Goal: Task Accomplishment & Management: Manage account settings

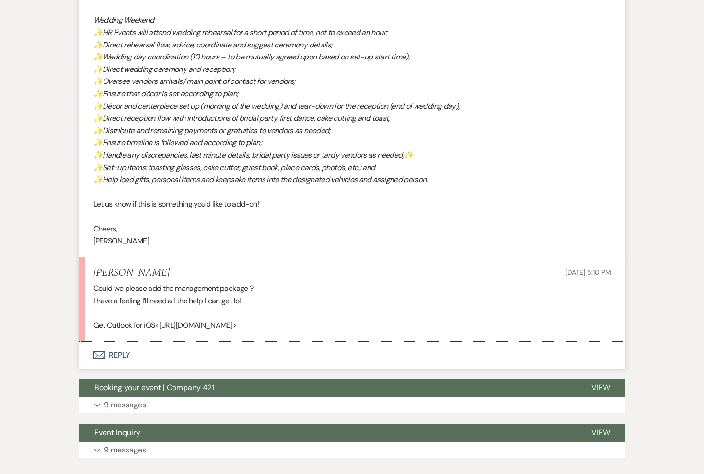
scroll to position [924, 0]
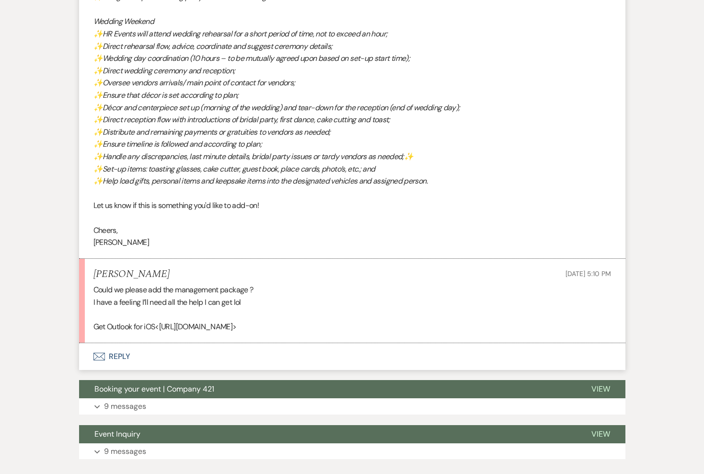
click at [118, 357] on button "Envelope Reply" at bounding box center [352, 356] width 547 height 27
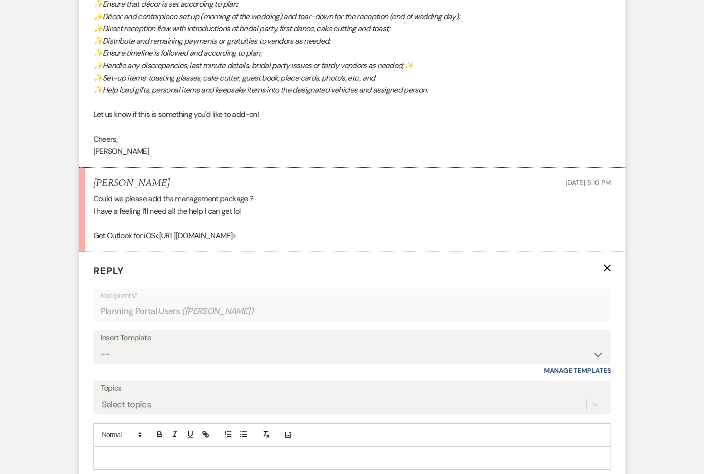
scroll to position [1084, 0]
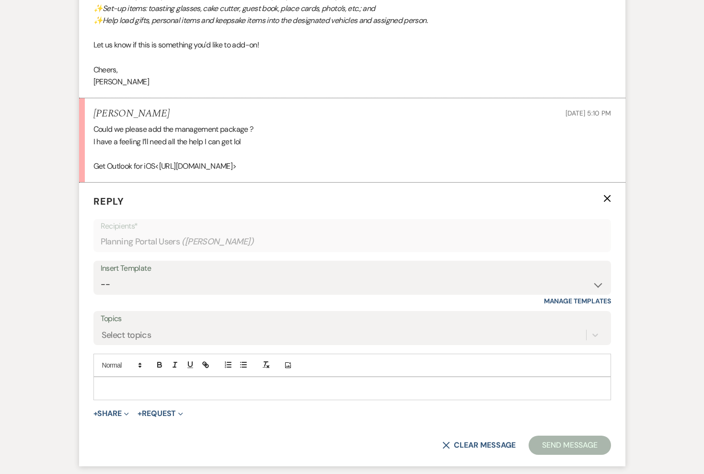
click at [164, 387] on p at bounding box center [352, 388] width 502 height 11
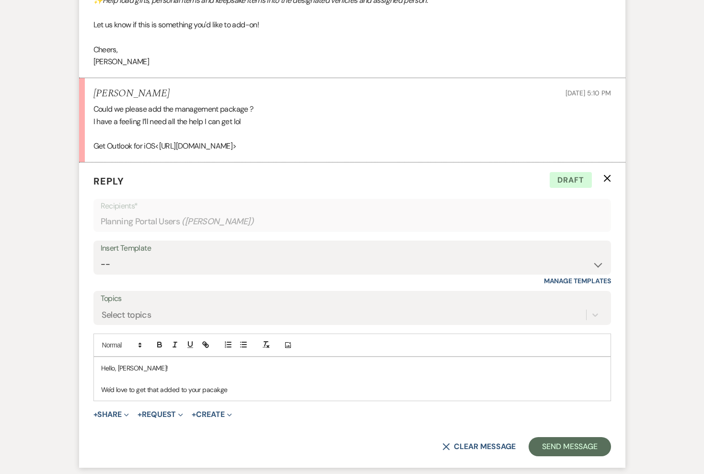
scroll to position [1161, 0]
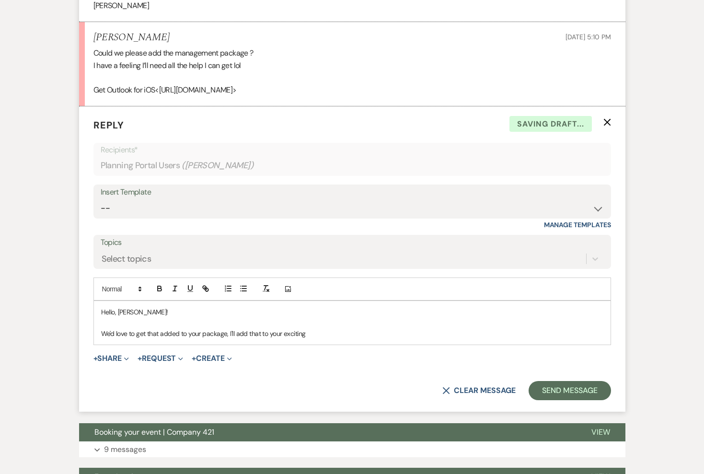
click at [297, 334] on p "We'd love to get that added to your package, I'll add that to your exciting" at bounding box center [352, 333] width 502 height 11
click at [342, 333] on p "We'd love to get that added to your package. I'll add that to your current cont…" at bounding box center [352, 333] width 502 height 11
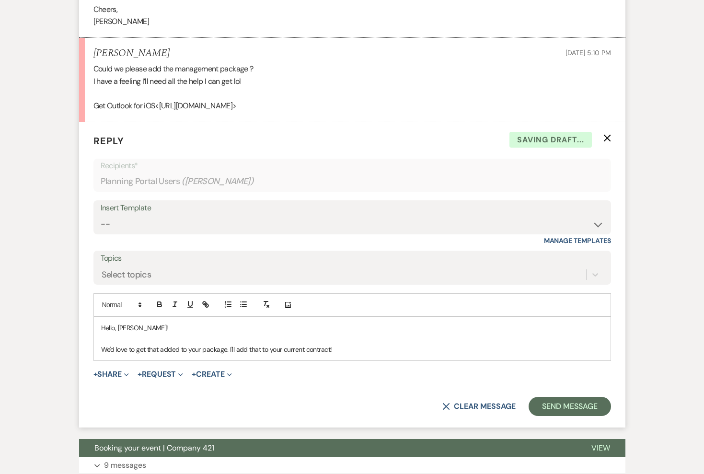
scroll to position [1145, 0]
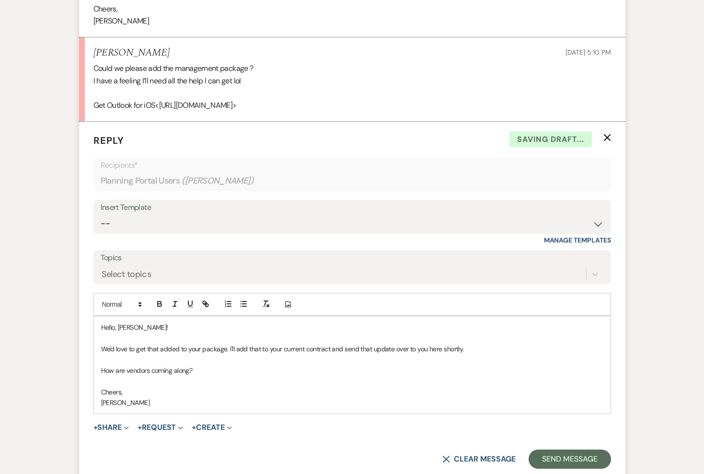
click at [172, 390] on p "Cheers," at bounding box center [352, 392] width 502 height 11
click at [553, 452] on button "Send Message" at bounding box center [570, 459] width 82 height 19
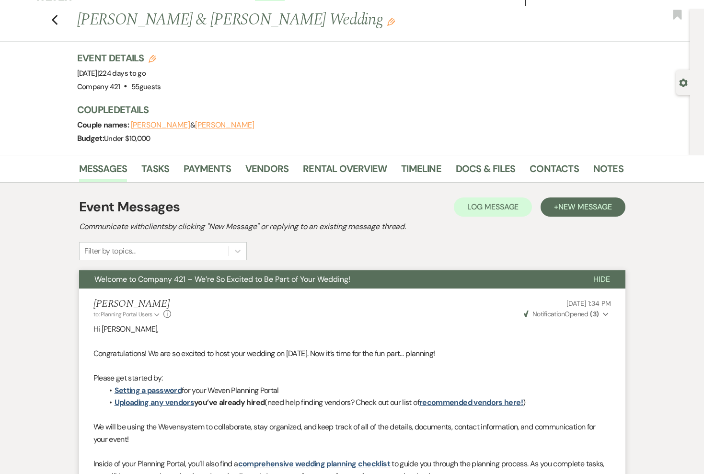
scroll to position [0, 0]
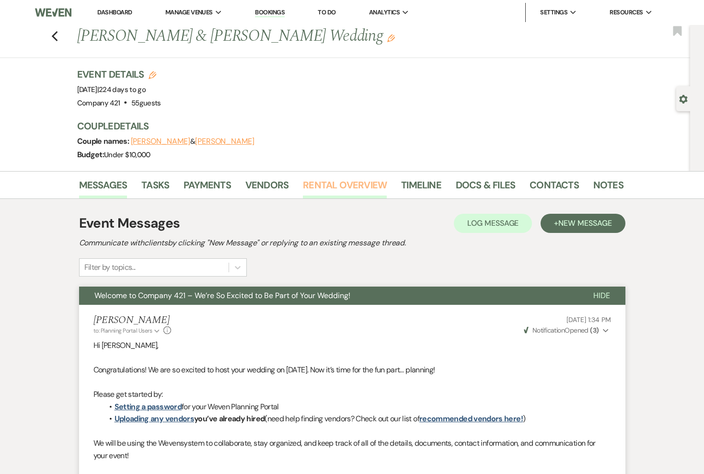
click at [341, 181] on link "Rental Overview" at bounding box center [345, 187] width 84 height 21
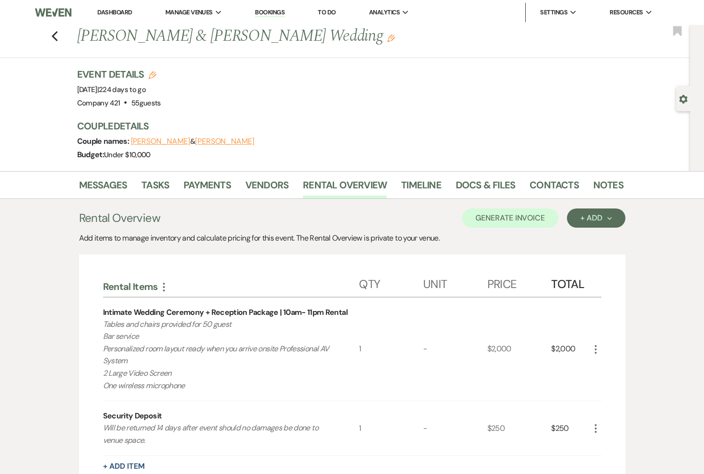
click at [387, 40] on icon "Edit" at bounding box center [391, 39] width 8 height 8
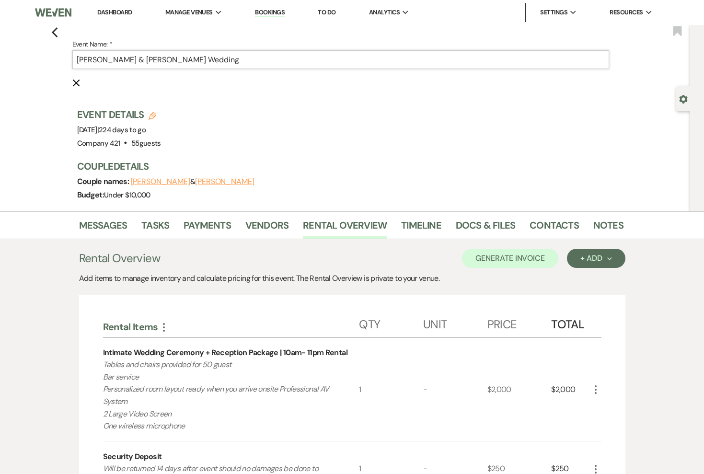
click at [295, 62] on input "Jordan Downs & Doriana O'Connell's Wedding" at bounding box center [340, 59] width 537 height 19
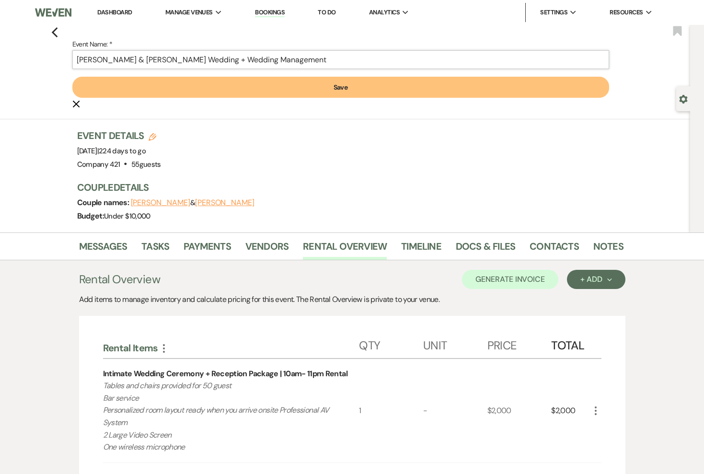
type input "[PERSON_NAME] & [PERSON_NAME] Wedding + Wedding Management"
click at [298, 83] on button "Save" at bounding box center [340, 87] width 537 height 21
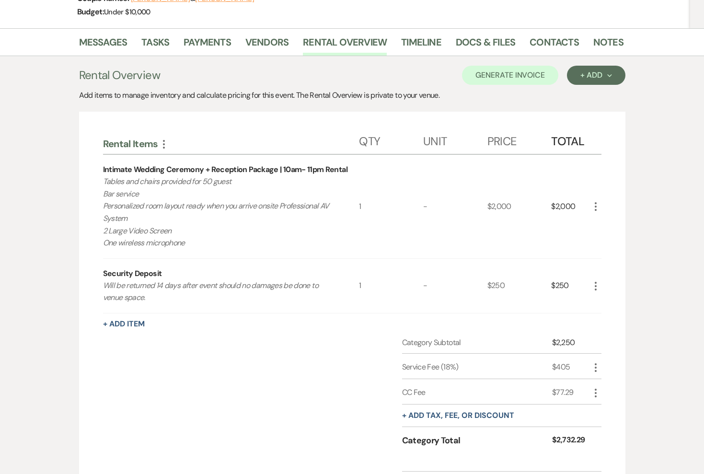
scroll to position [170, 0]
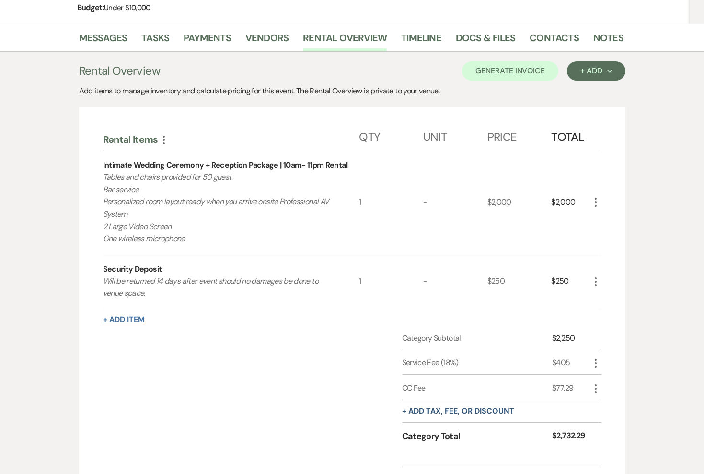
click at [135, 321] on button "+ Add Item" at bounding box center [124, 320] width 42 height 8
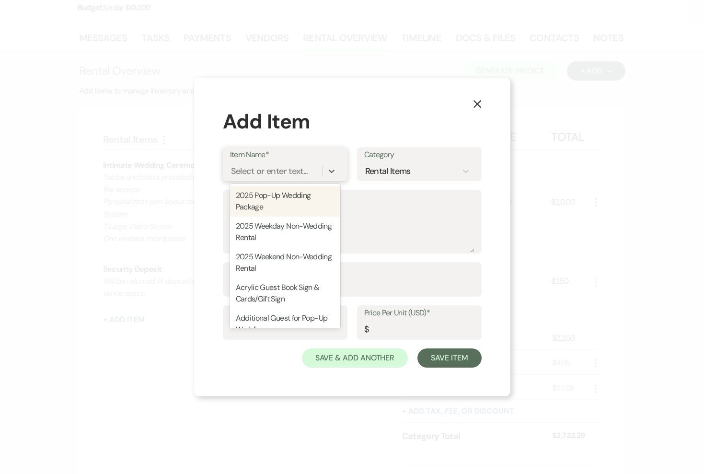
click at [307, 169] on div "Select or enter text..." at bounding box center [269, 171] width 77 height 13
type input "w"
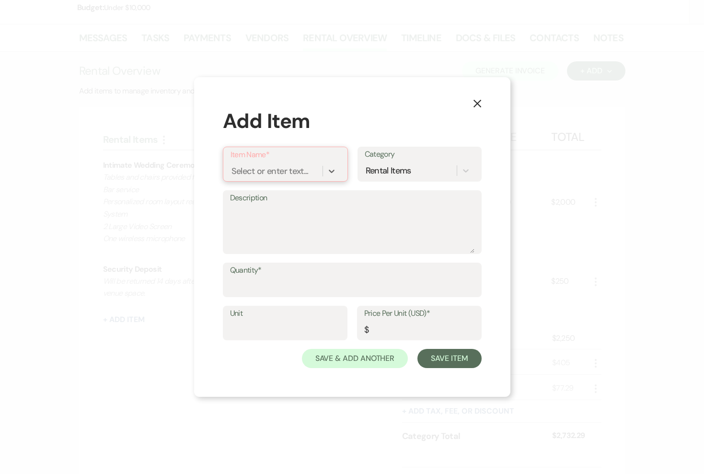
paste input "Wedding Managment Add-On"
type input "Wedding Managment Add-On"
click at [292, 197] on div "+ Add "Wedding Managment Add-On"" at bounding box center [292, 201] width 123 height 31
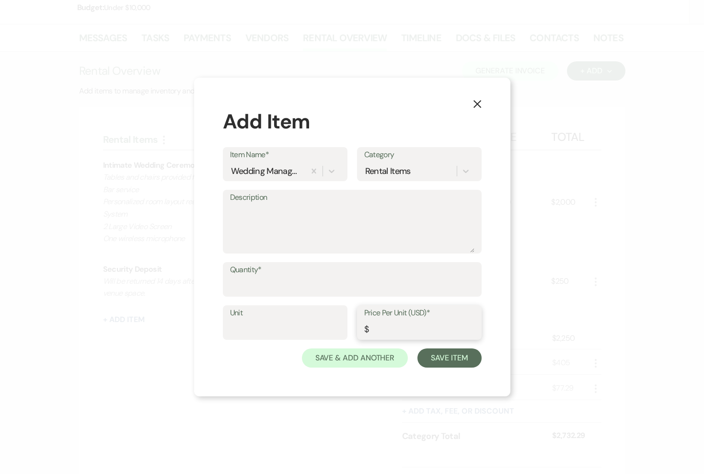
click at [436, 329] on input "Price Per Unit (USD)*" at bounding box center [419, 329] width 110 height 19
type input "1500"
click at [414, 246] on textarea "Description" at bounding box center [352, 229] width 244 height 48
paste textarea "First/Final Planning and Guidance with Review of Overall Plan (scheduled approx…"
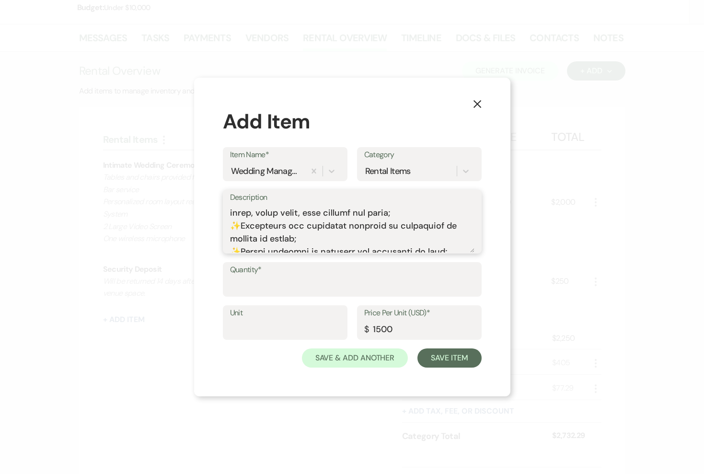
scroll to position [444, 0]
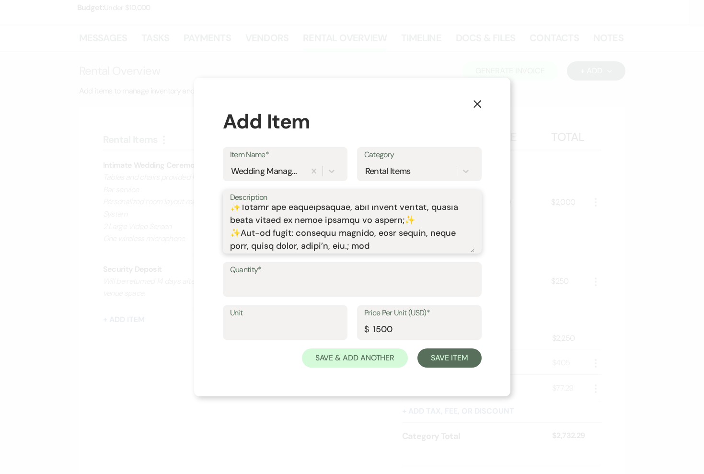
type textarea "First/Final Planning and Guidance with Review of Overall Plan (scheduled approx…"
click at [321, 293] on input "Quantity*" at bounding box center [352, 286] width 244 height 19
type input "1"
click at [442, 356] on button "Save Item" at bounding box center [450, 358] width 64 height 19
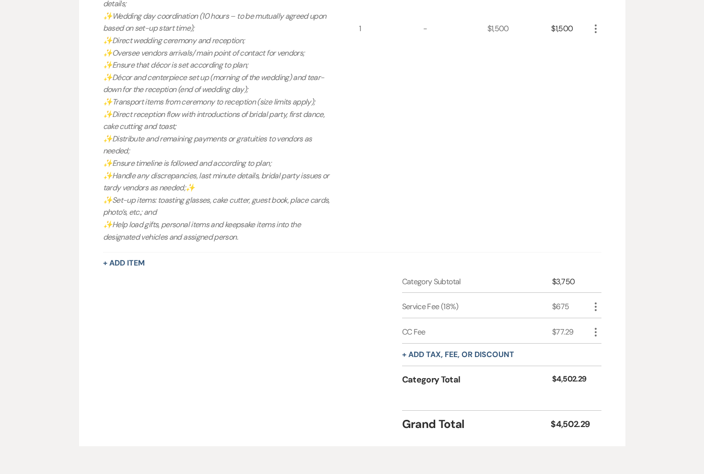
scroll to position [673, 0]
click at [597, 335] on icon "More" at bounding box center [596, 333] width 12 height 12
click at [608, 349] on button "Pencil Edit" at bounding box center [615, 351] width 50 height 15
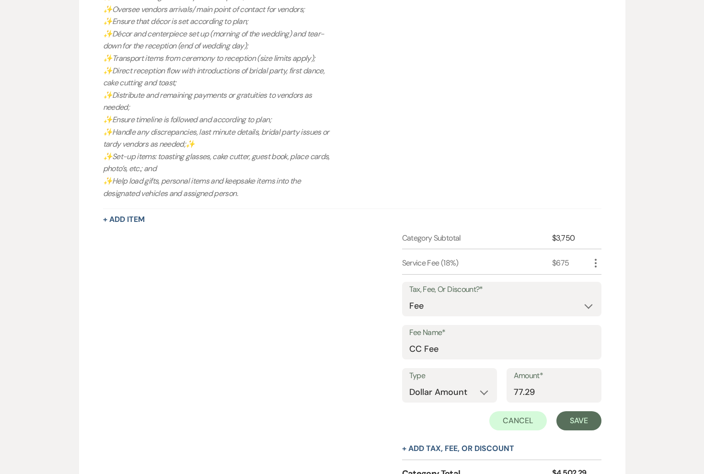
scroll to position [720, 0]
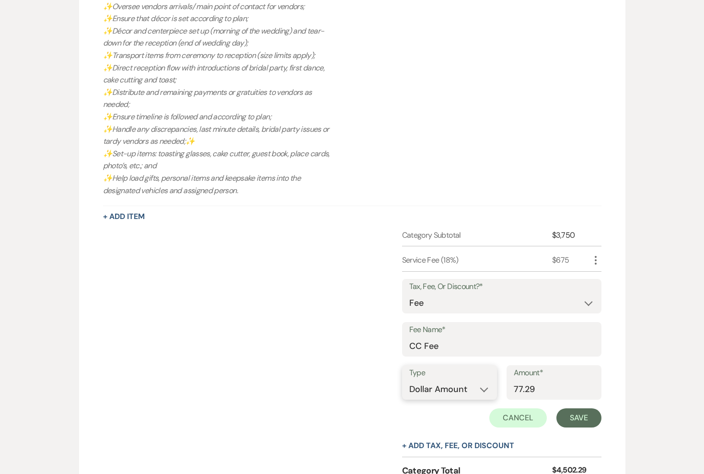
click at [453, 395] on select "Dollar Amount Percentage" at bounding box center [449, 389] width 81 height 19
select select "false"
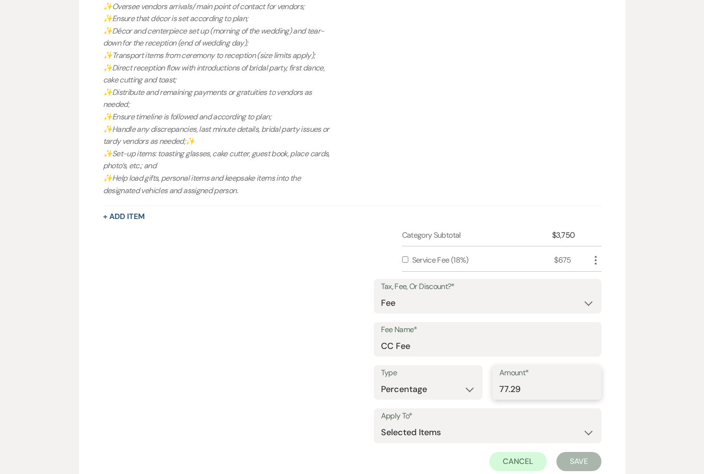
click at [517, 392] on input "77.29" at bounding box center [547, 389] width 95 height 19
type input "4"
click at [507, 420] on label "Apply To*" at bounding box center [487, 416] width 213 height 14
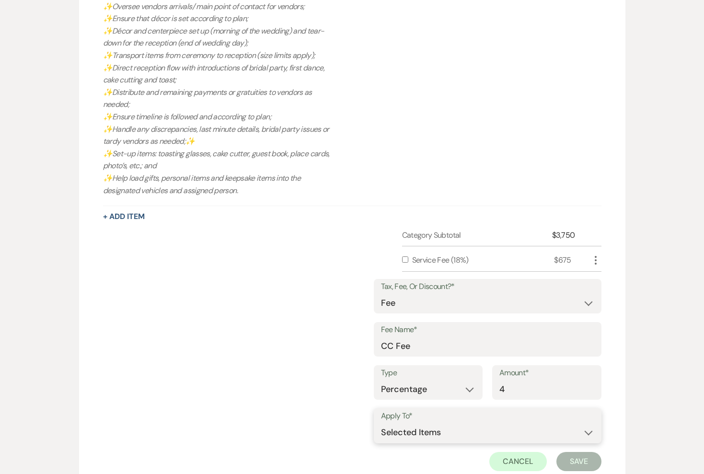
click at [505, 427] on select "Selected Items Category Subtotal (before all Taxes/Fees/Discounts) Category Tot…" at bounding box center [487, 432] width 213 height 19
select select "2"
click at [567, 465] on button "Save" at bounding box center [579, 461] width 45 height 19
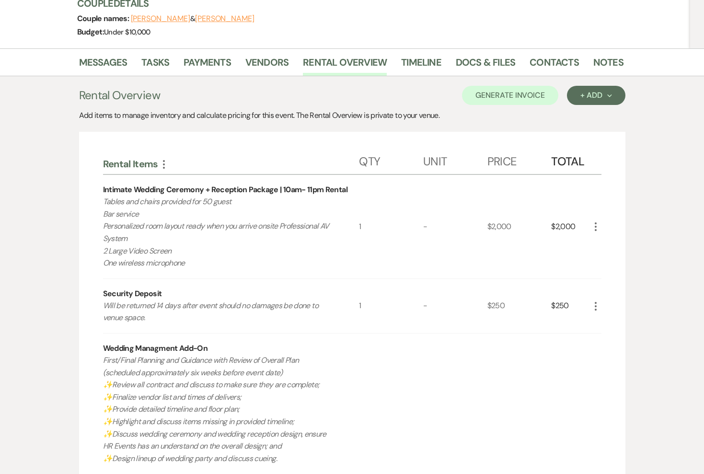
scroll to position [122, 0]
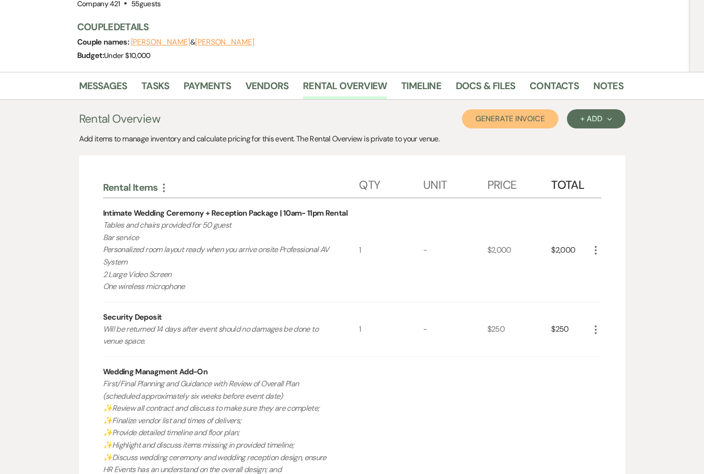
click at [534, 126] on button "Generate Invoice" at bounding box center [510, 118] width 96 height 19
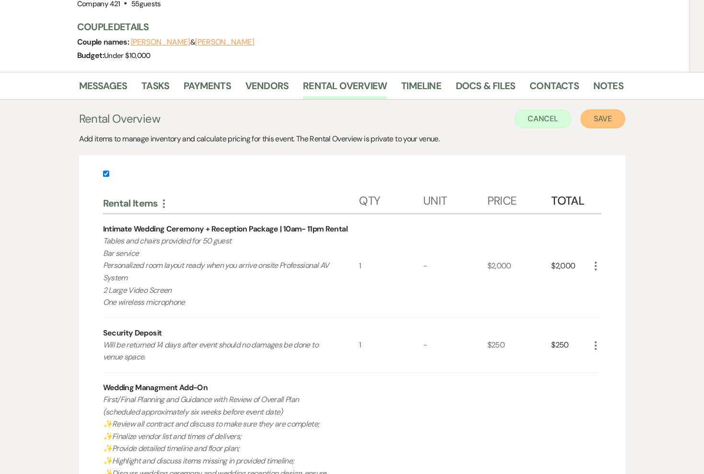
click at [605, 120] on button "Save" at bounding box center [603, 118] width 45 height 19
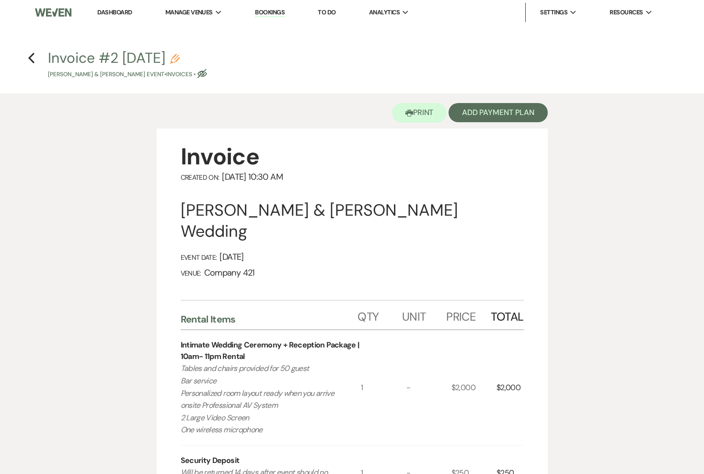
click at [180, 59] on icon "Pencil" at bounding box center [175, 59] width 10 height 10
select select "22"
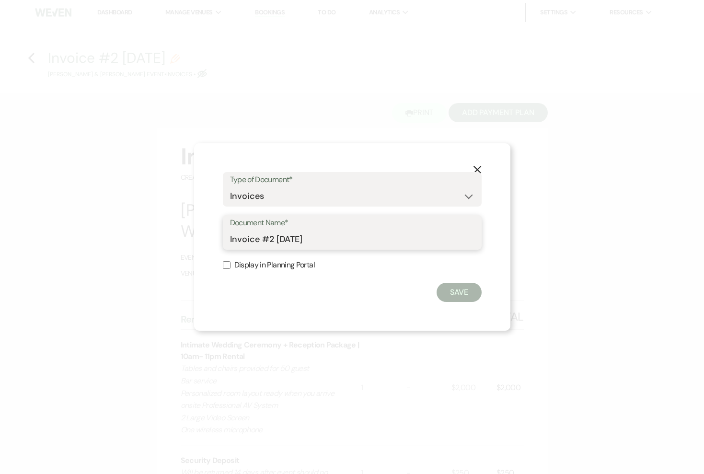
click at [230, 239] on input "Invoice #2 9-18-2025" at bounding box center [352, 239] width 244 height 19
type input "UPDATED Invoice #2 9-18-2025"
click at [449, 292] on button "Save" at bounding box center [459, 292] width 45 height 19
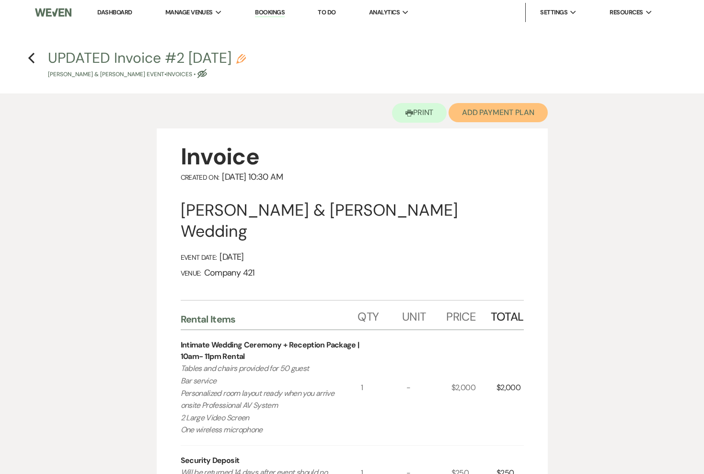
click at [493, 117] on button "Add Payment Plan" at bounding box center [498, 112] width 99 height 19
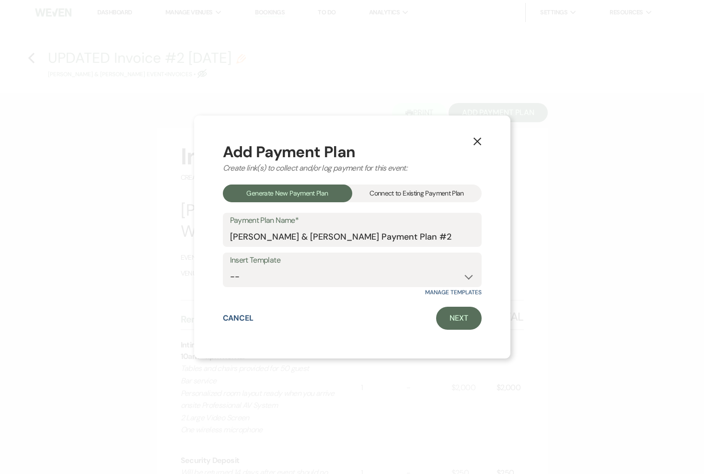
click at [410, 197] on div "Connect to Existing Payment Plan" at bounding box center [416, 194] width 129 height 18
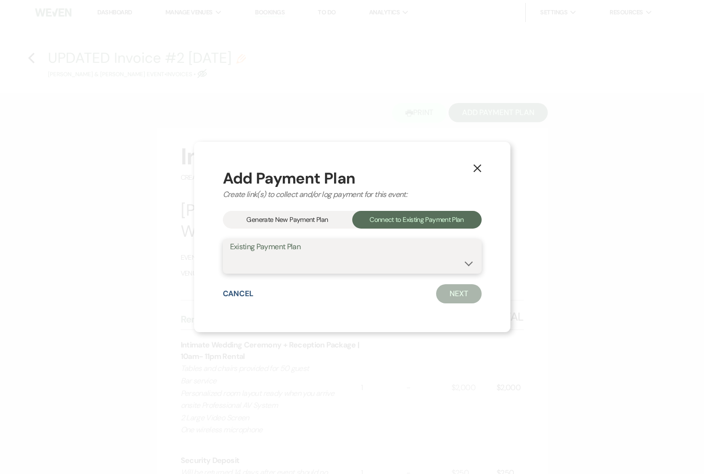
click at [367, 258] on select "Jordan Downs & Doriana O'Connell's Payment Plan #1" at bounding box center [352, 263] width 244 height 19
select select "22542"
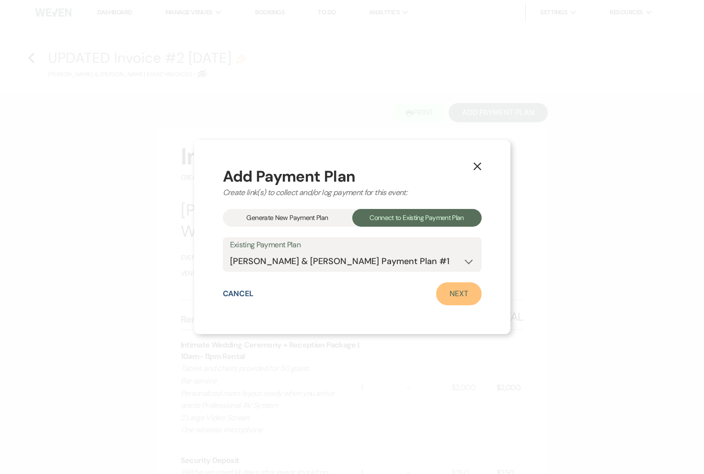
click at [450, 296] on link "Next" at bounding box center [459, 293] width 46 height 23
select select "28803"
select select "1"
select select "false"
select select "2"
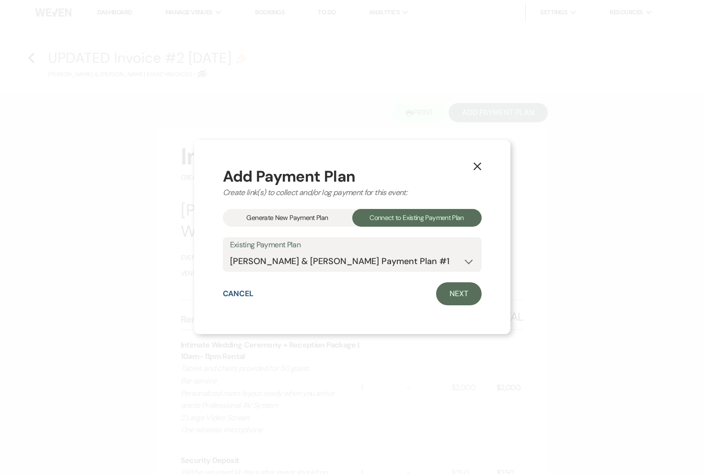
select select "flat"
select select "true"
select select "client"
select select "days"
select select "afterDueDate"
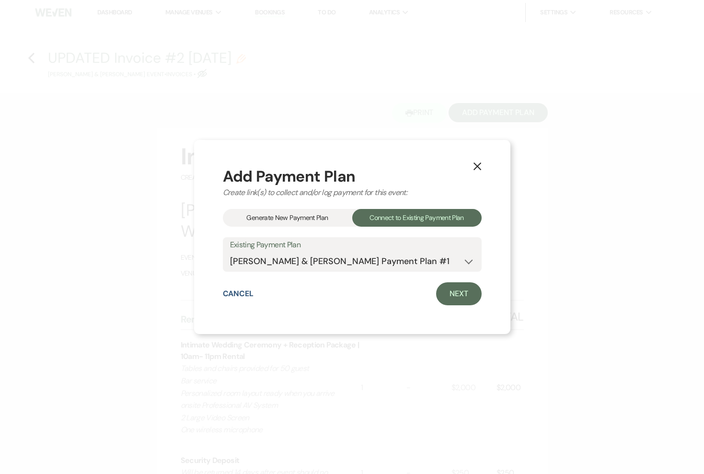
select select "2"
select select "flat"
select select "true"
select select "client"
select select "weeks"
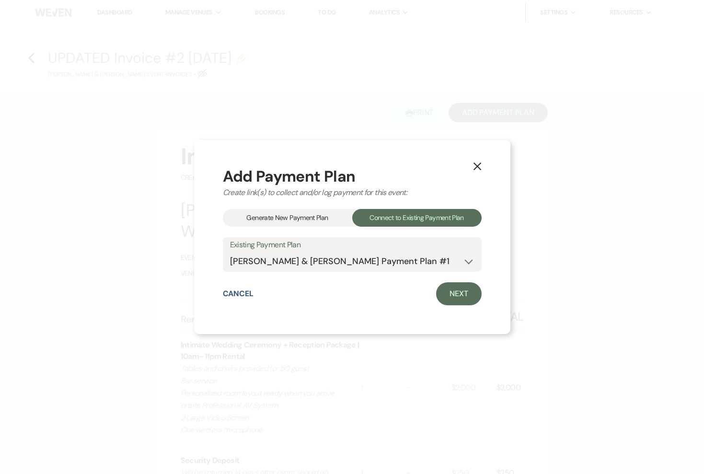
select select "client"
select select "days"
select select "both"
select select "days"
select select "afterDueDate"
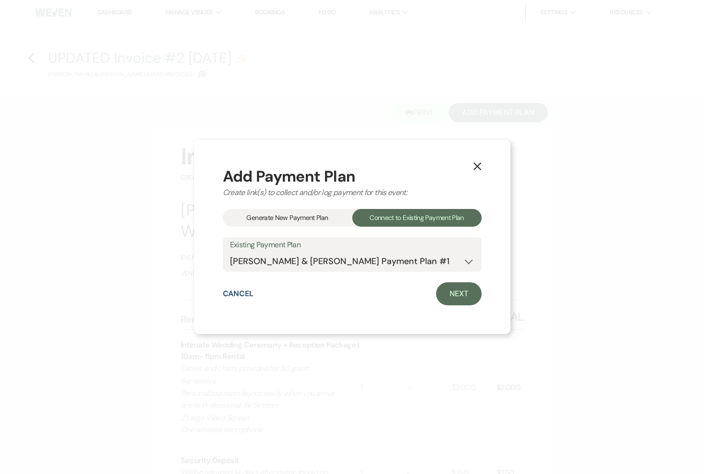
select select "both"
select select "days"
select select "afterDueDate"
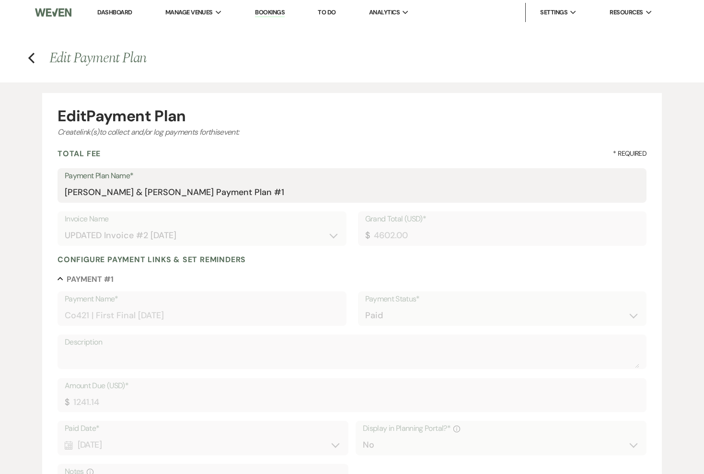
click at [465, 253] on div "Invoice Name N/A UPDATED Invoice #2 9-18-2025 Grand Total (USD)* $ 4602.00" at bounding box center [352, 232] width 589 height 43
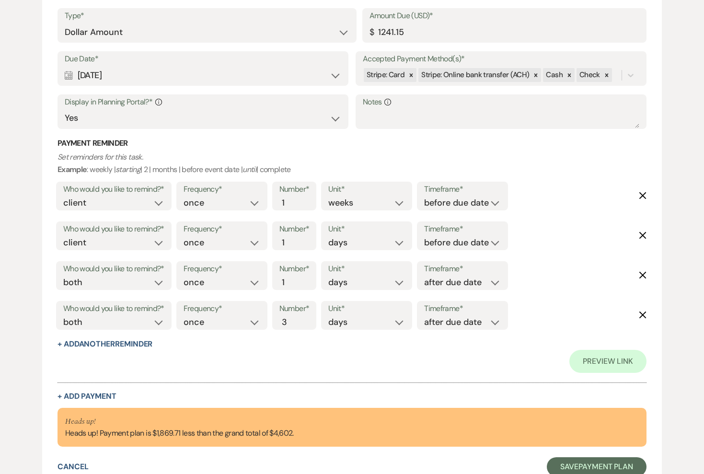
scroll to position [1069, 0]
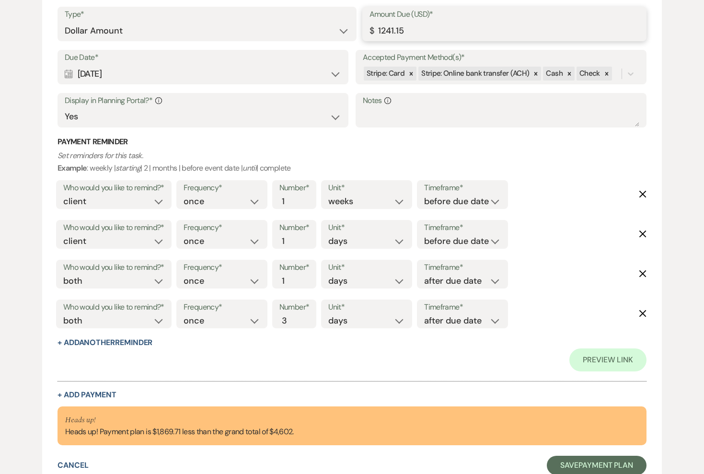
click at [388, 33] on input "1241.15" at bounding box center [505, 31] width 270 height 19
type input "1"
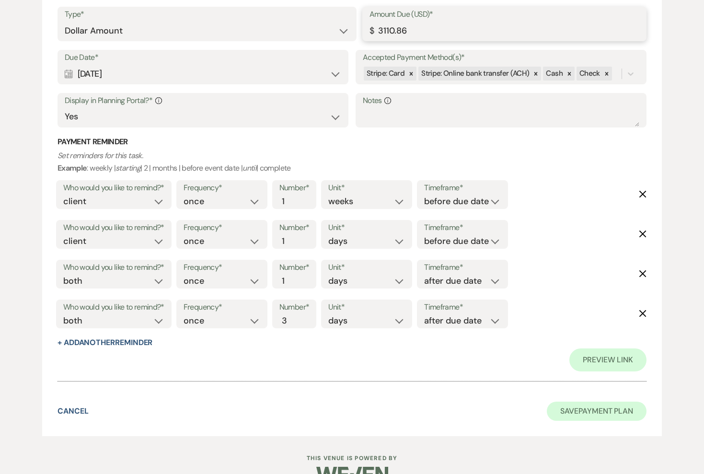
type input "3110.86"
click at [575, 416] on button "Save Payment Plan" at bounding box center [597, 411] width 100 height 19
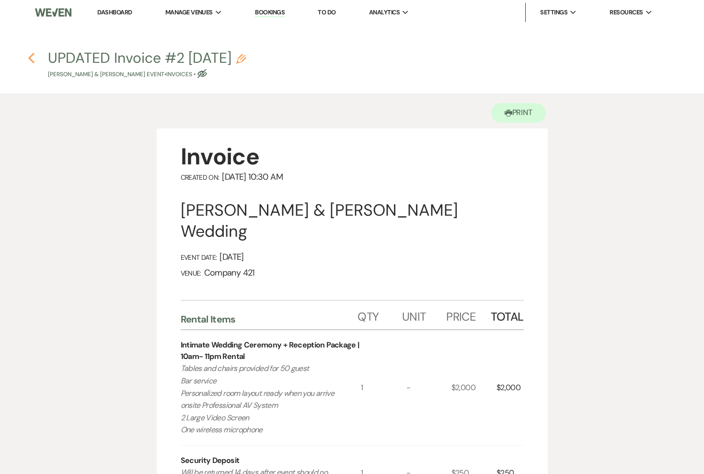
click at [30, 55] on icon "Previous" at bounding box center [31, 58] width 7 height 12
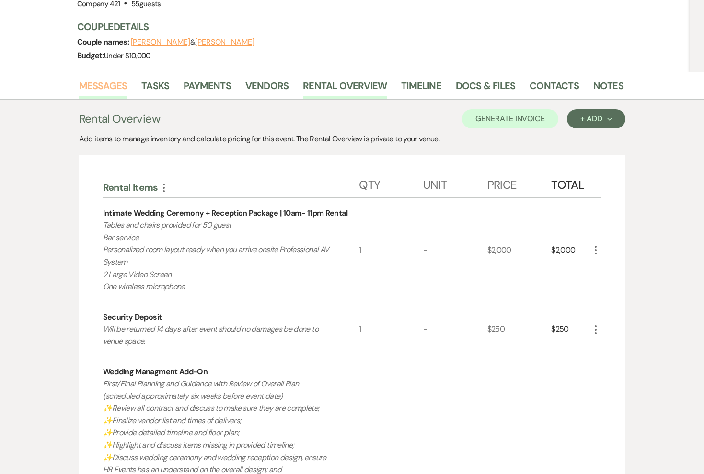
click at [111, 82] on link "Messages" at bounding box center [103, 88] width 48 height 21
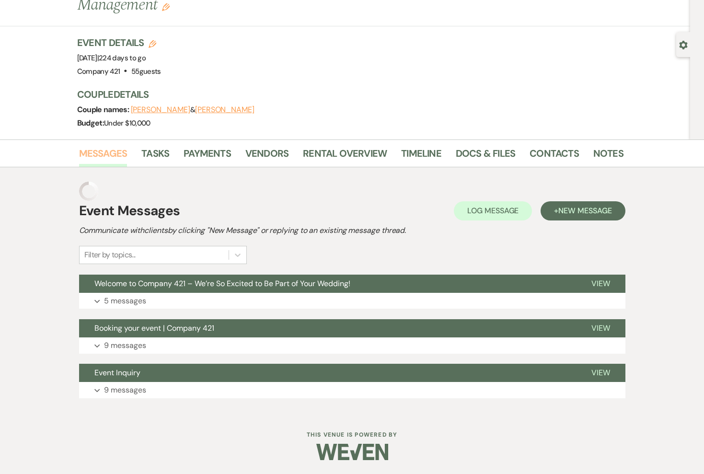
scroll to position [35, 0]
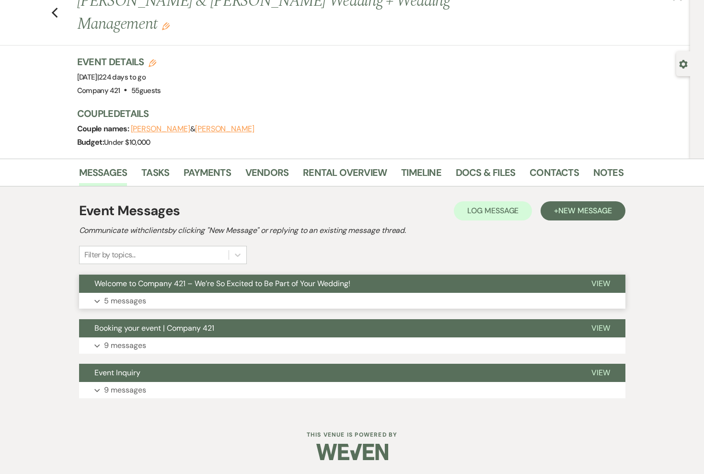
click at [167, 302] on button "Expand 5 messages" at bounding box center [352, 301] width 547 height 16
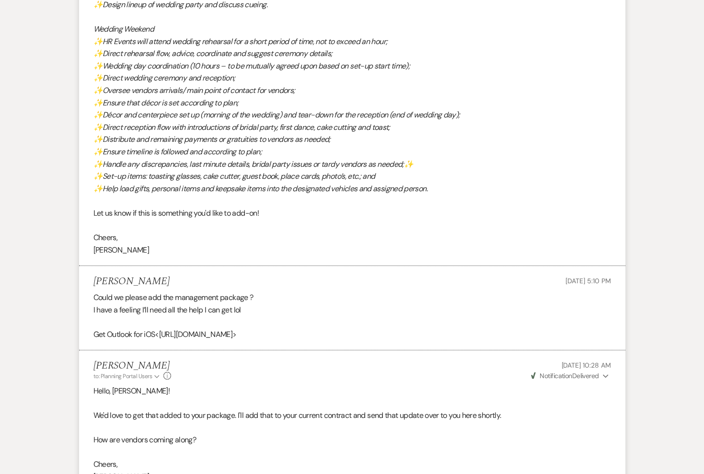
scroll to position [1111, 0]
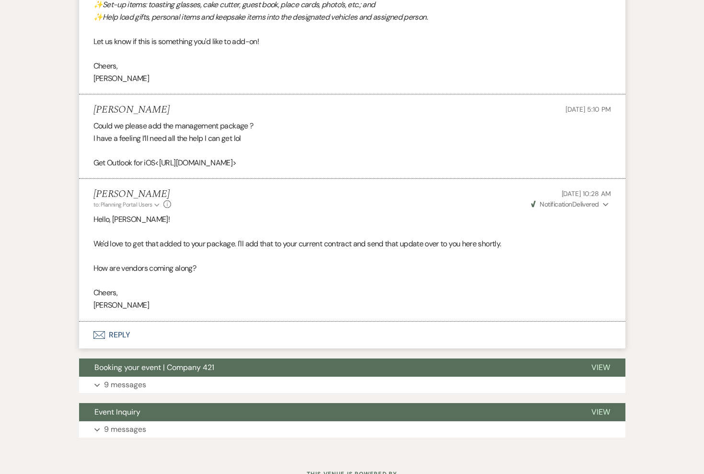
click at [122, 335] on button "Envelope Reply" at bounding box center [352, 335] width 547 height 27
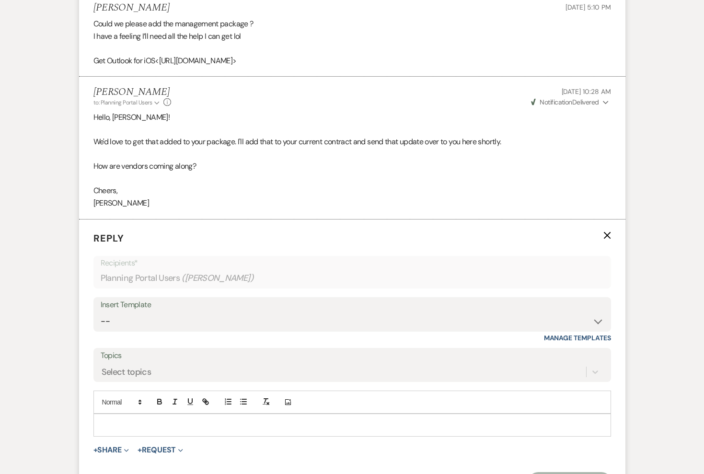
scroll to position [1220, 0]
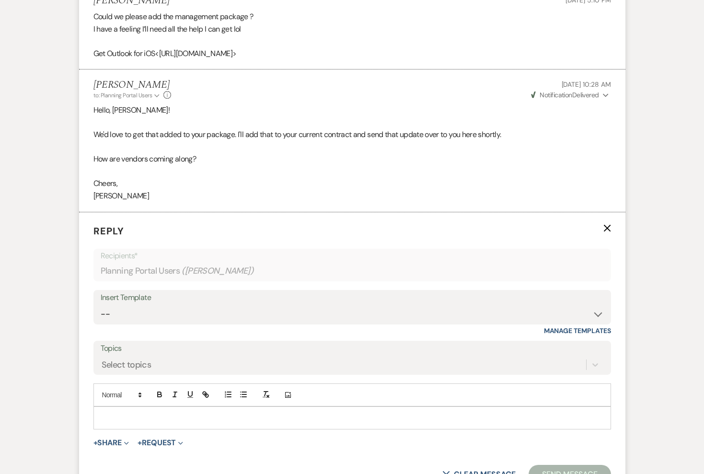
click at [148, 423] on p at bounding box center [352, 418] width 502 height 11
click at [113, 443] on button "+ Share Expand" at bounding box center [111, 443] width 36 height 8
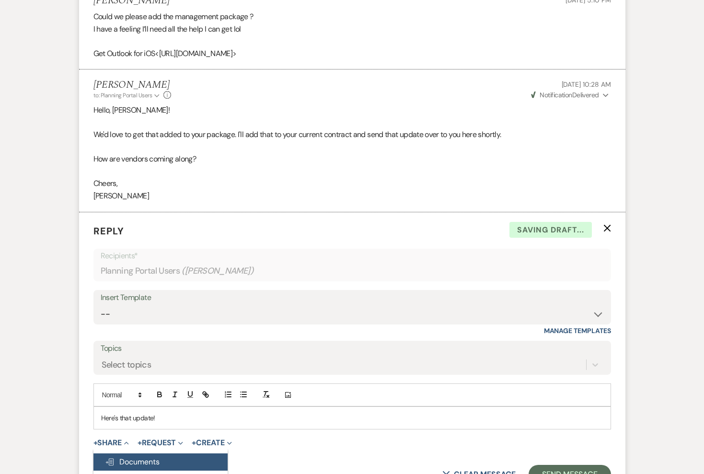
click at [148, 459] on span "Doc Upload Documents" at bounding box center [132, 462] width 55 height 10
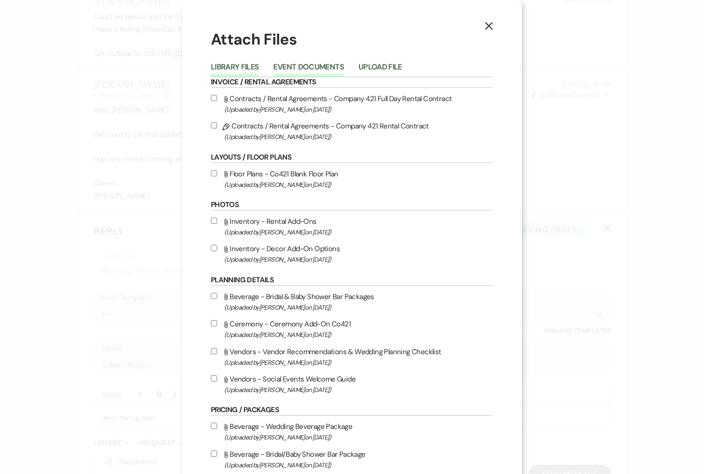
click at [302, 66] on button "Event Documents" at bounding box center [308, 69] width 70 height 13
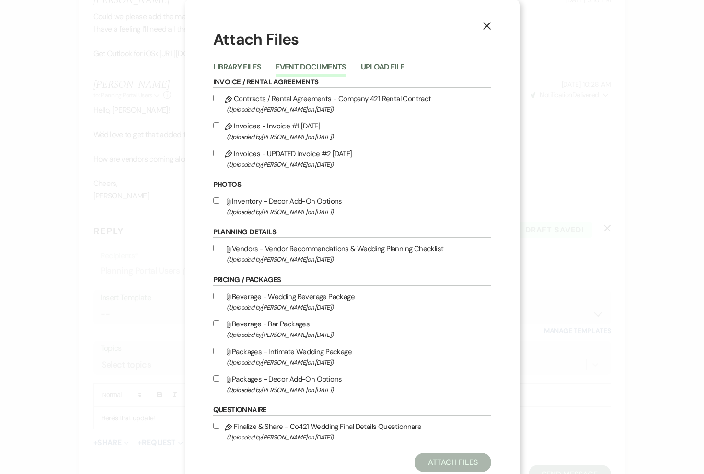
click at [266, 153] on label "Pencil Invoices - UPDATED Invoice #2 9-18-2025 (Uploaded by Hillary Isaksen on …" at bounding box center [352, 159] width 278 height 23
click at [220, 153] on input "Pencil Invoices - UPDATED Invoice #2 9-18-2025 (Uploaded by Hillary Isaksen on …" at bounding box center [216, 153] width 6 height 6
checkbox input "true"
click at [433, 471] on button "Attach Files" at bounding box center [453, 462] width 76 height 19
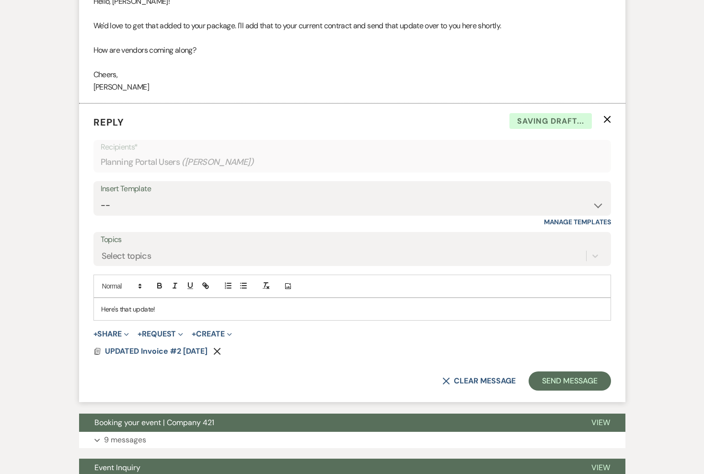
scroll to position [1418, 0]
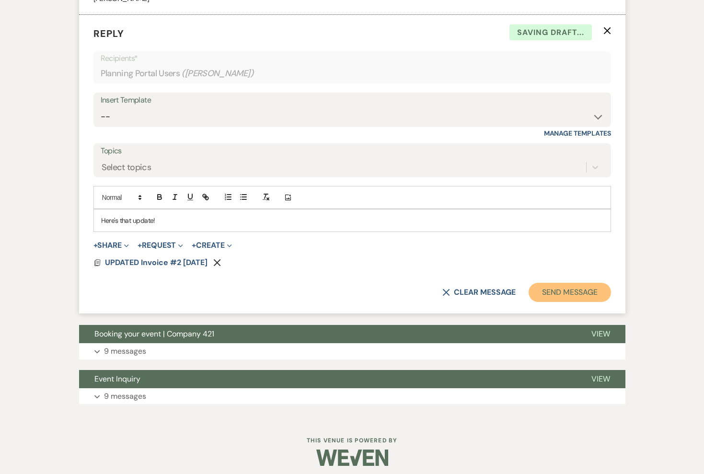
click at [560, 296] on button "Send Message" at bounding box center [570, 292] width 82 height 19
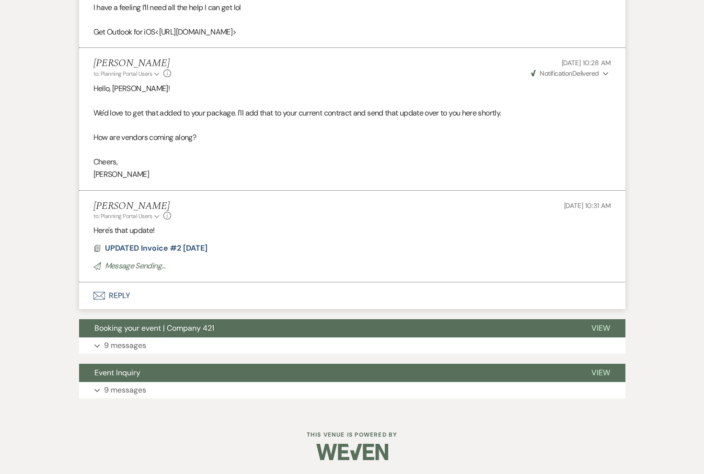
scroll to position [1230, 0]
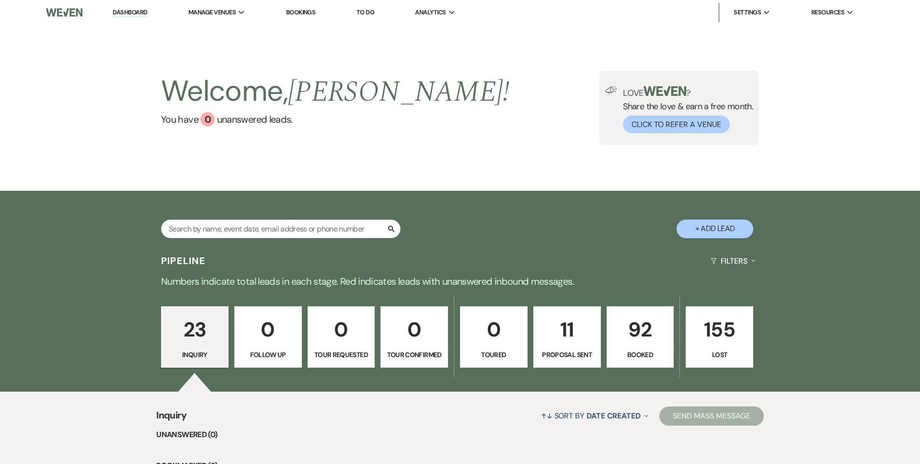
click at [643, 333] on p "92" at bounding box center [640, 330] width 55 height 32
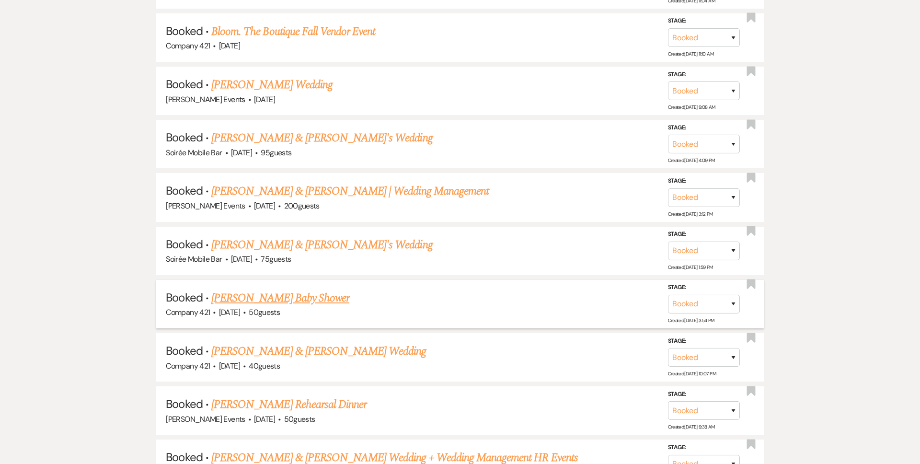
scroll to position [713, 0]
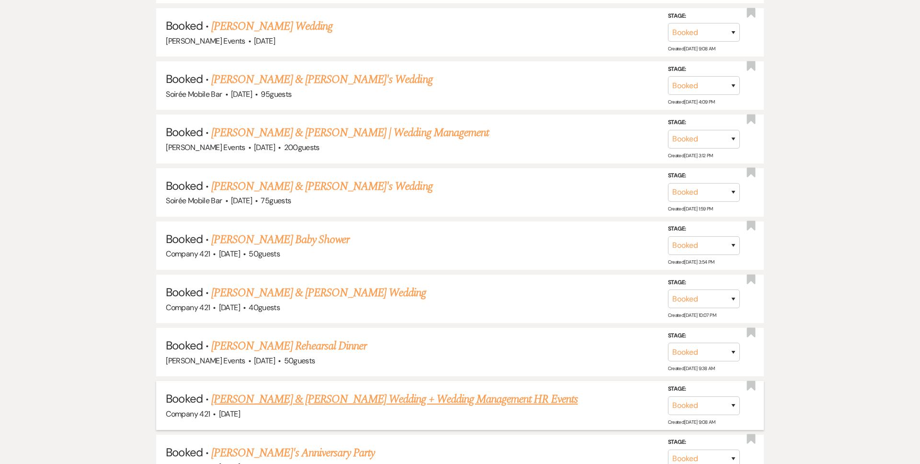
click at [350, 395] on link "[PERSON_NAME] & [PERSON_NAME] Wedding + Wedding Management HR Events" at bounding box center [394, 399] width 367 height 17
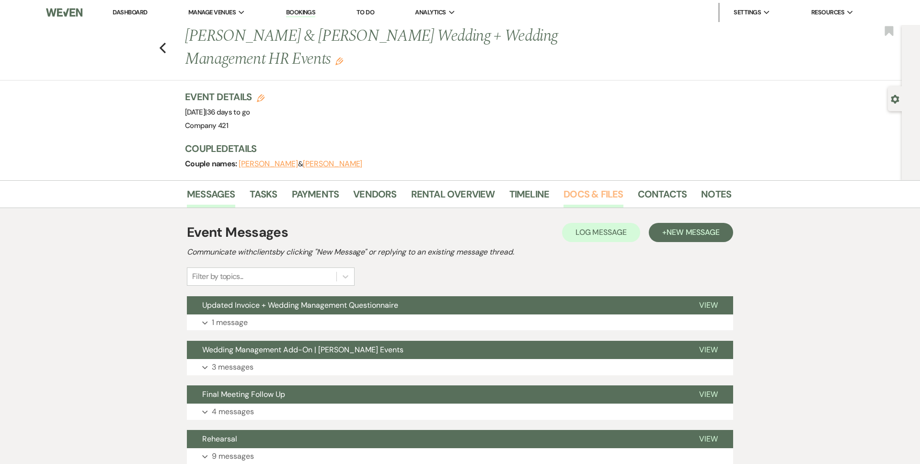
click at [564, 194] on link "Docs & Files" at bounding box center [593, 196] width 59 height 21
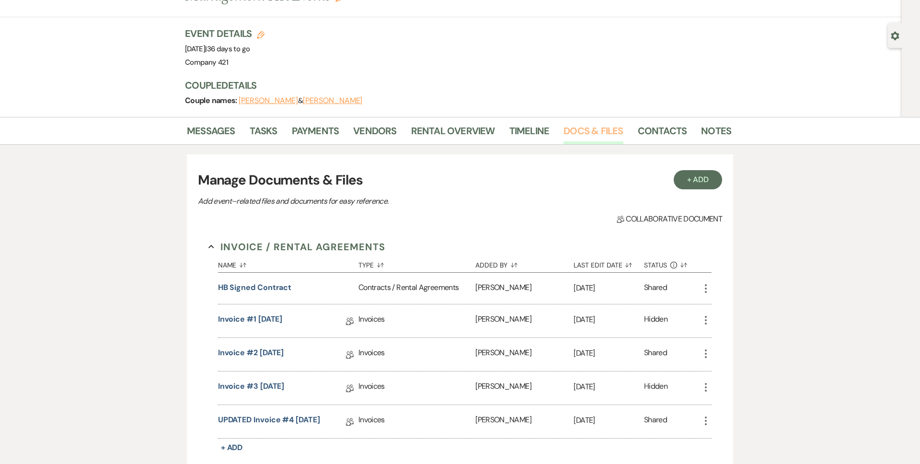
scroll to position [69, 0]
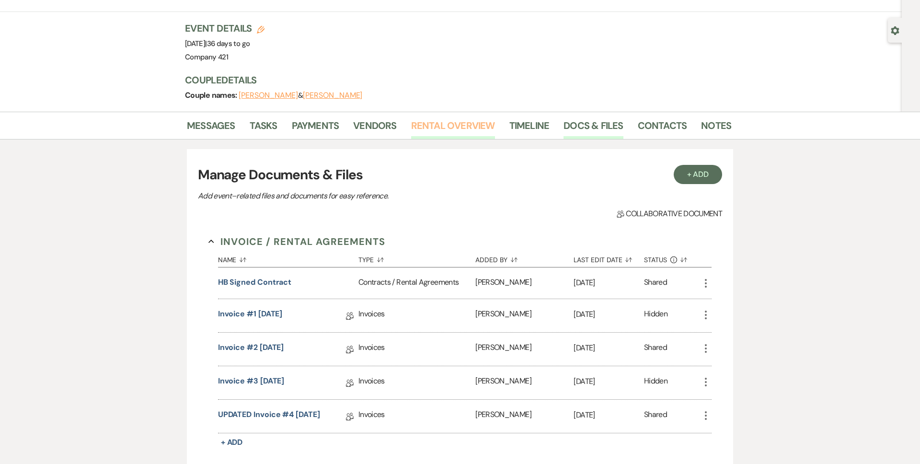
click at [442, 125] on link "Rental Overview" at bounding box center [453, 128] width 84 height 21
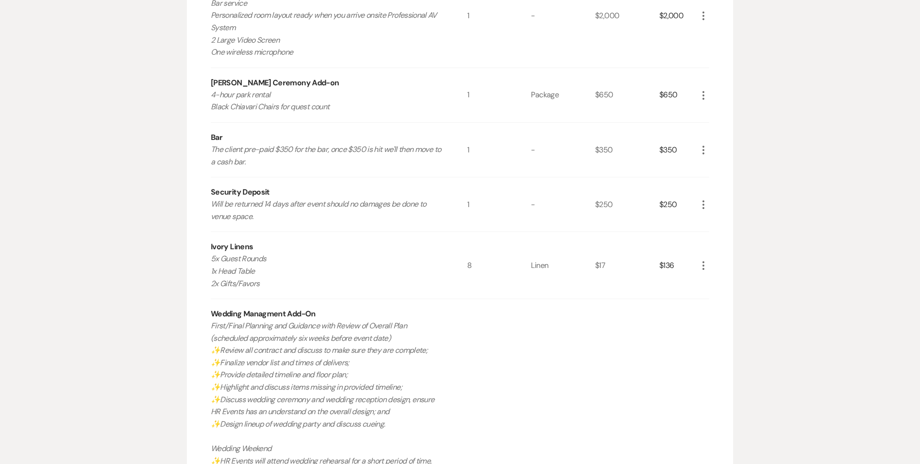
scroll to position [361, 0]
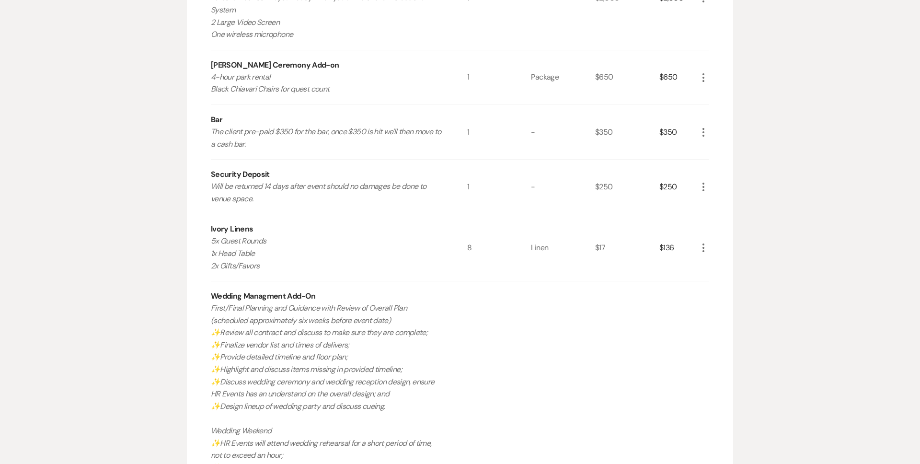
click at [289, 295] on div "Wedding Managment Add-On" at bounding box center [263, 297] width 105 height 12
copy div "Wedding Managment Add-On"
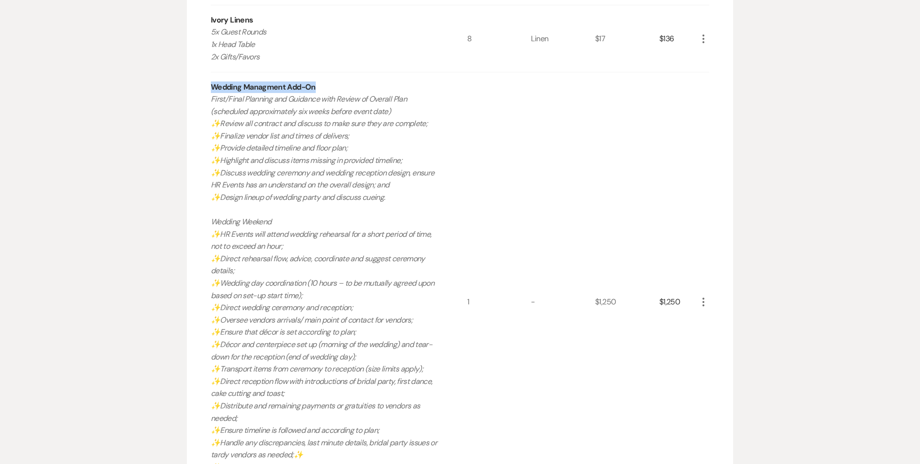
scroll to position [557, 0]
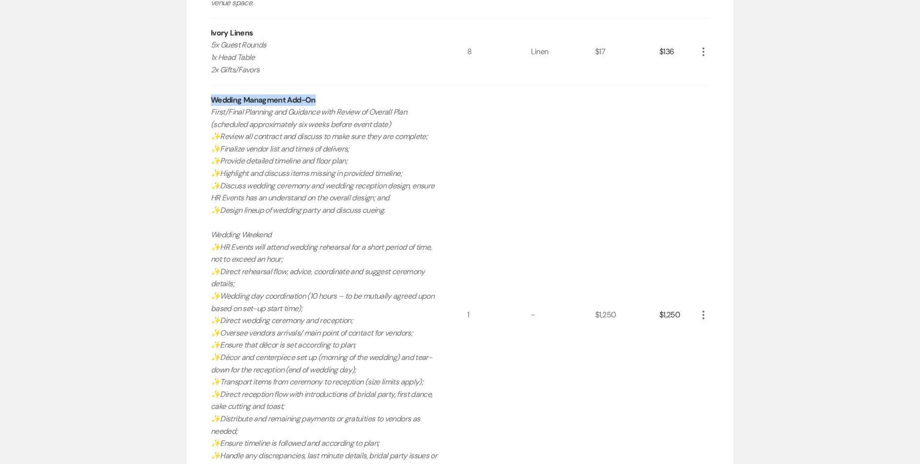
drag, startPoint x: 353, startPoint y: 368, endPoint x: 207, endPoint y: 116, distance: 291.5
click at [207, 116] on div "Rental Items More Qty Unit Price Total Intimate Wedding Ceremony + Reception Pa…" at bounding box center [460, 210] width 547 height 1006
copy p "Lorem/Ipsum Dolorsit ame Consecte adip Elitse do Eiusmod Temp (incididun utlabo…"
